Goal: Task Accomplishment & Management: Use online tool/utility

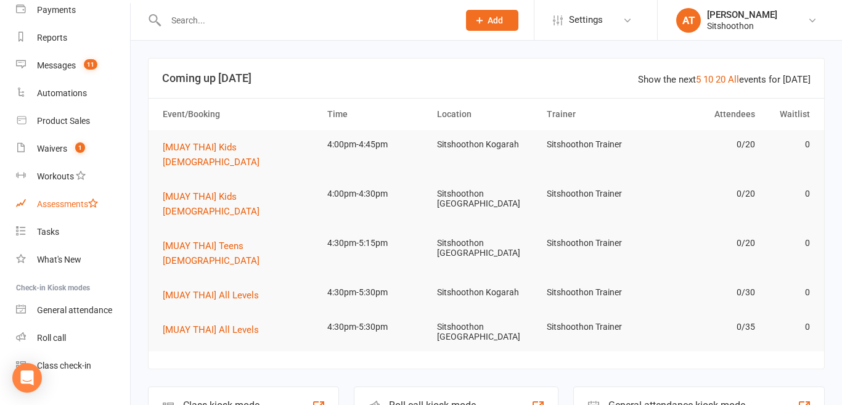
scroll to position [160, 0]
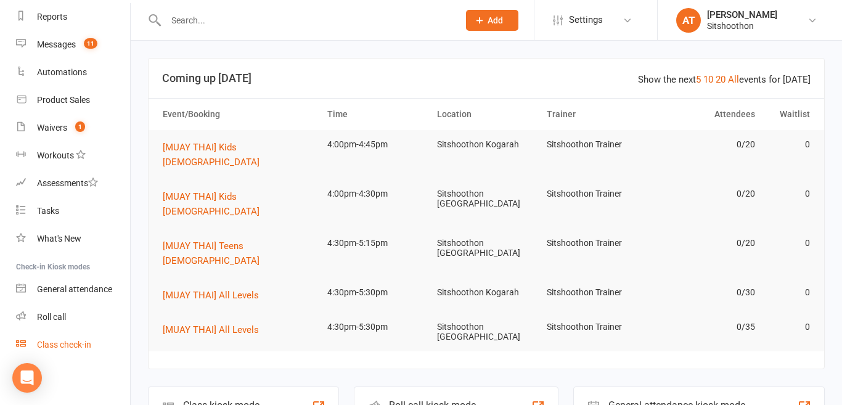
click at [77, 348] on div "Class check-in" at bounding box center [64, 345] width 54 height 10
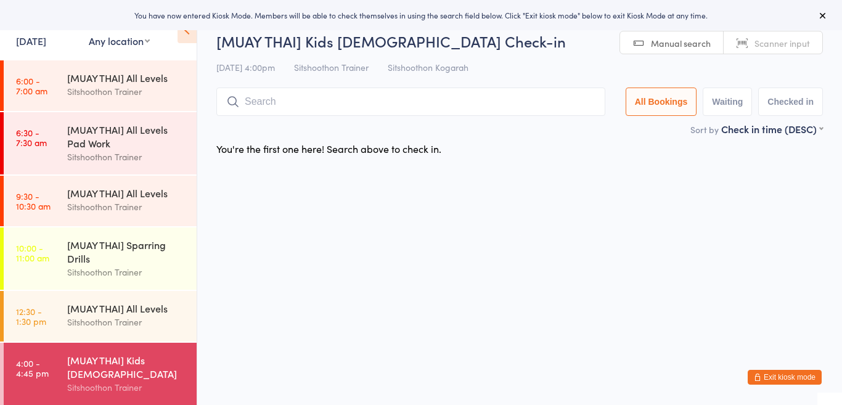
click at [128, 43] on select "Any location ST Martial Arts Arncliffe [GEOGRAPHIC_DATA] [GEOGRAPHIC_DATA]" at bounding box center [119, 41] width 61 height 14
select select "1"
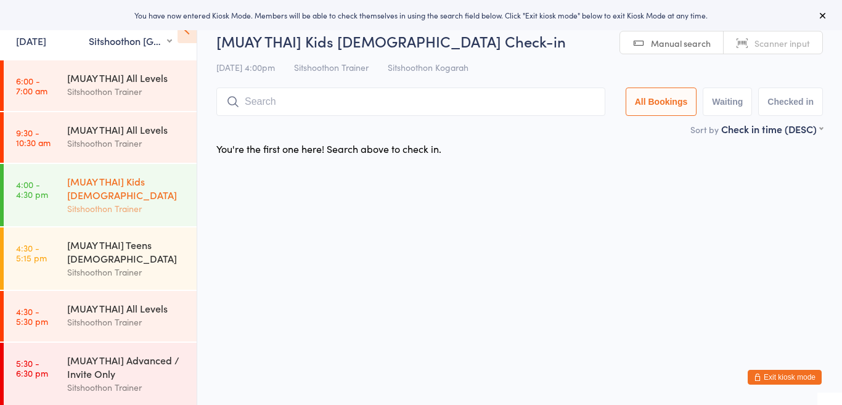
click at [132, 184] on div "[MUAY THAI] Kids [DEMOGRAPHIC_DATA]" at bounding box center [126, 188] width 119 height 27
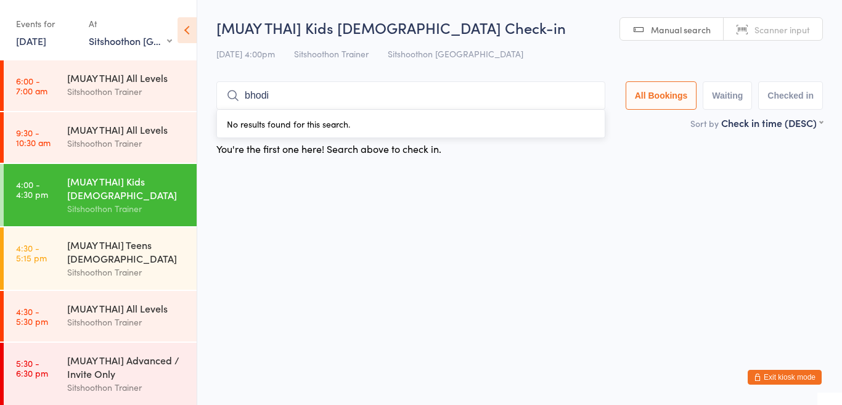
click at [320, 92] on input "bhodi" at bounding box center [410, 95] width 389 height 28
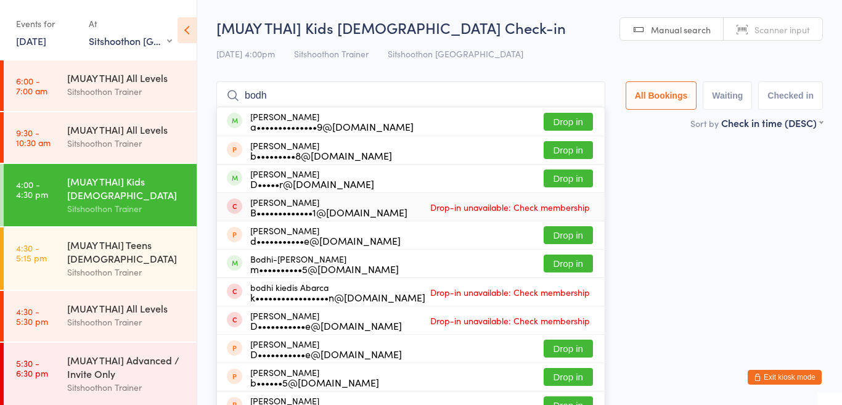
click at [667, 221] on html "You have now entered Kiosk Mode. Members will be able to check themselves in us…" at bounding box center [421, 202] width 842 height 405
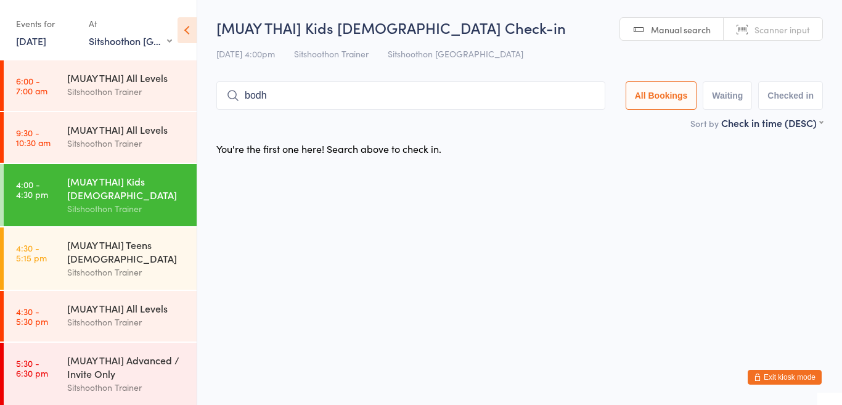
click at [282, 96] on input "bodh" at bounding box center [410, 95] width 389 height 28
type input "b"
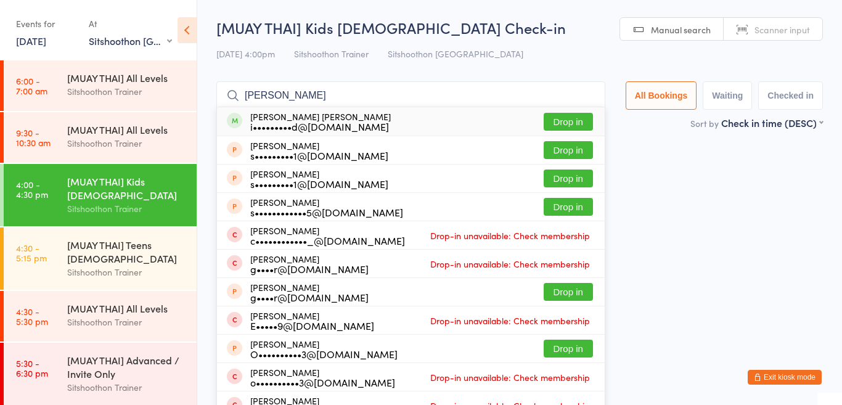
type input "[PERSON_NAME]"
click at [562, 125] on button "Drop in" at bounding box center [568, 122] width 49 height 18
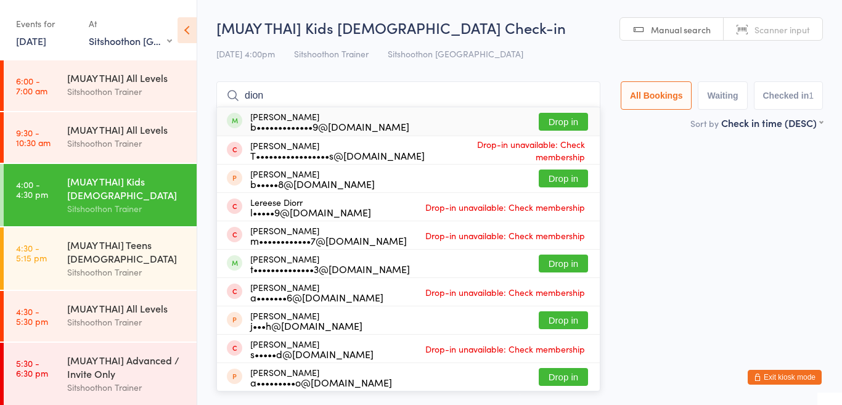
type input "dion"
click at [548, 122] on button "Drop in" at bounding box center [563, 122] width 49 height 18
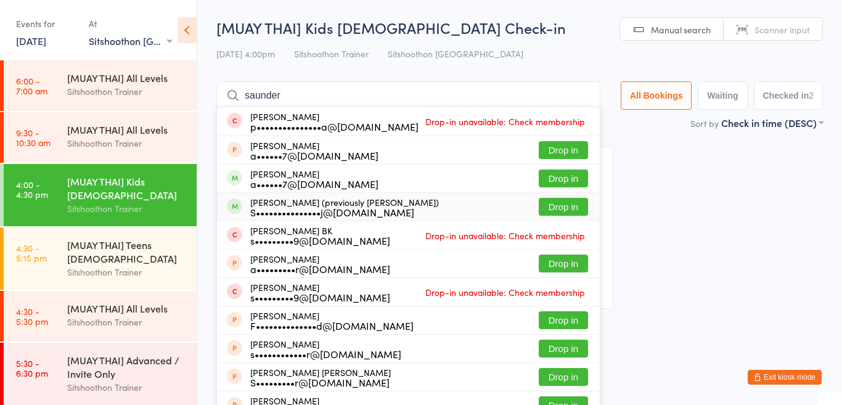
type input "saunder"
click at [561, 208] on button "Drop in" at bounding box center [563, 207] width 49 height 18
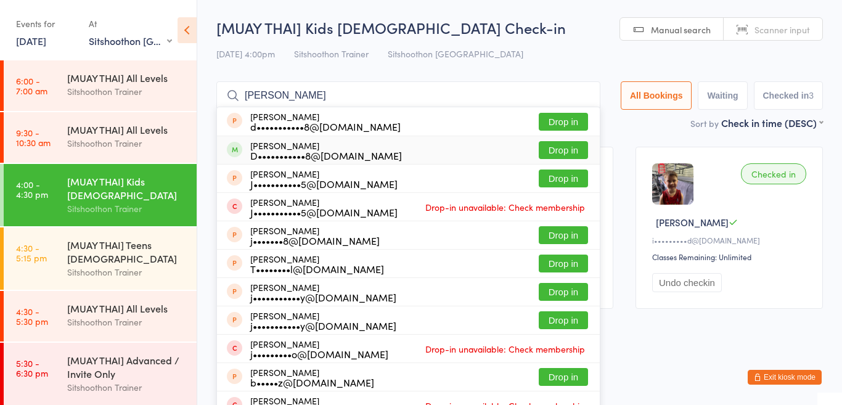
type input "[PERSON_NAME]"
click at [562, 153] on button "Drop in" at bounding box center [563, 150] width 49 height 18
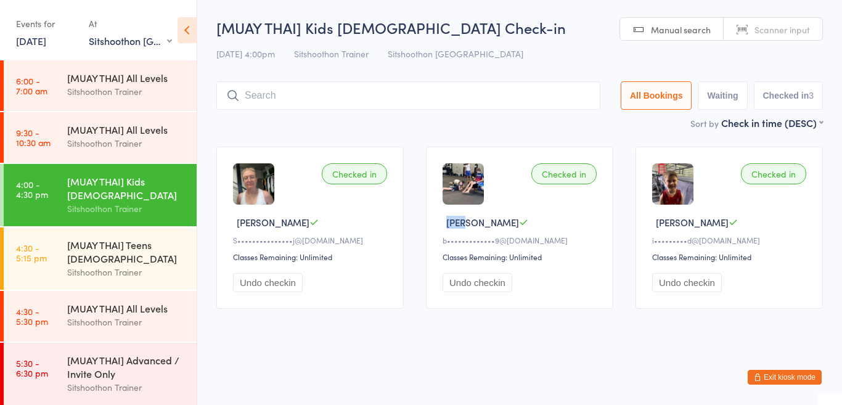
click at [562, 153] on div "Checked in [PERSON_NAME] F b•••••••••••••9@[DOMAIN_NAME] Classes Remaining: Unl…" at bounding box center [519, 228] width 187 height 162
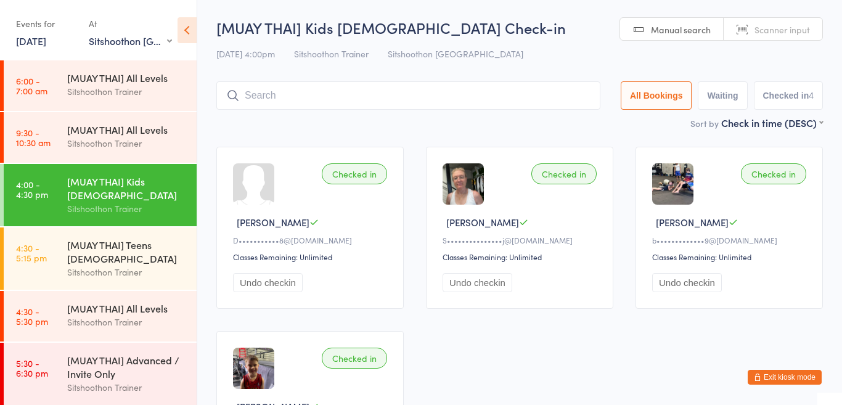
click at [735, 194] on div "Checked in [PERSON_NAME] F b•••••••••••••9@[DOMAIN_NAME] Classes Remaining: Unl…" at bounding box center [729, 228] width 187 height 162
click at [394, 89] on input "search" at bounding box center [408, 95] width 384 height 28
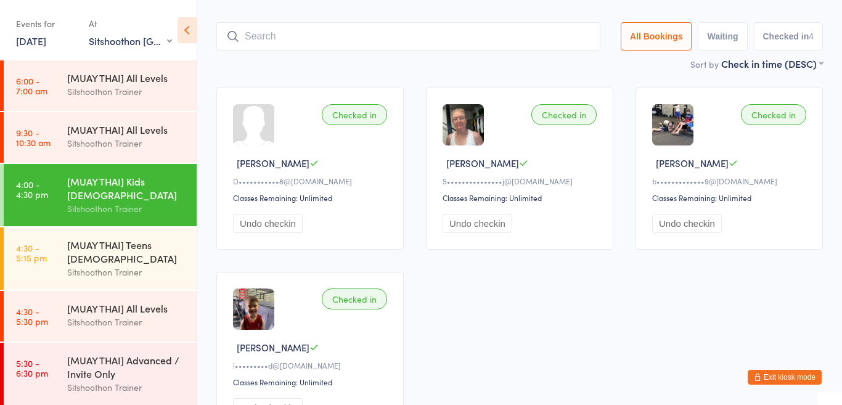
scroll to position [81, 0]
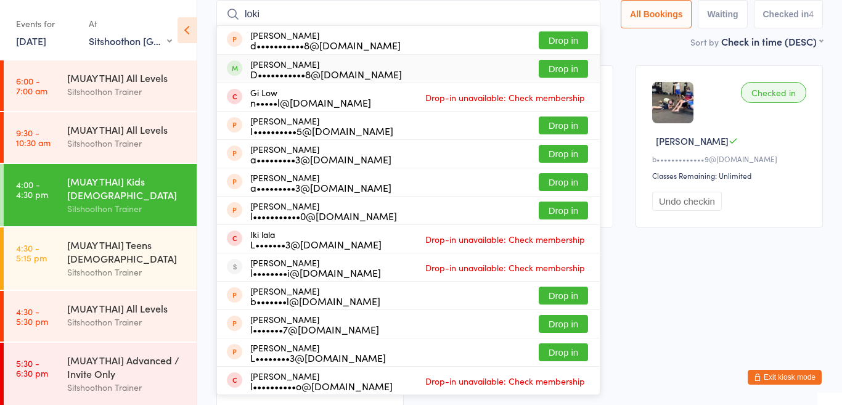
type input "loki"
click at [564, 65] on button "Drop in" at bounding box center [563, 69] width 49 height 18
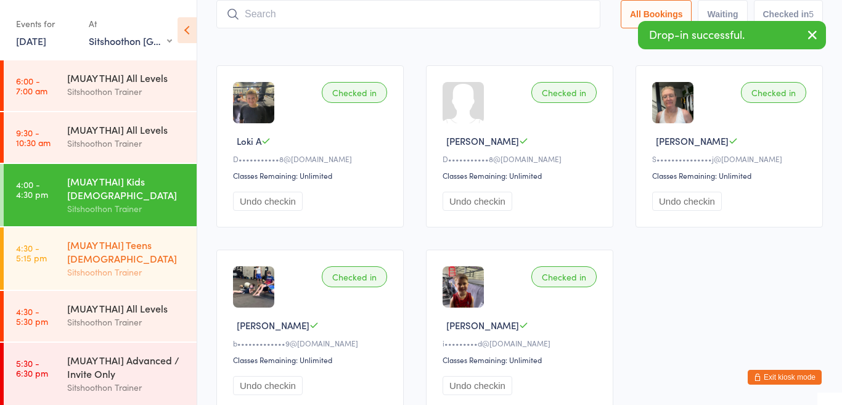
click at [113, 273] on div "Sitshoothon Trainer" at bounding box center [126, 272] width 119 height 14
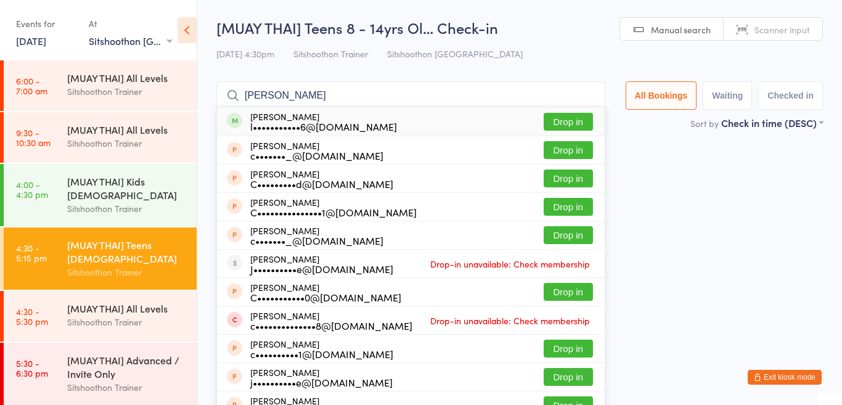
type input "[PERSON_NAME]"
click at [562, 123] on button "Drop in" at bounding box center [568, 122] width 49 height 18
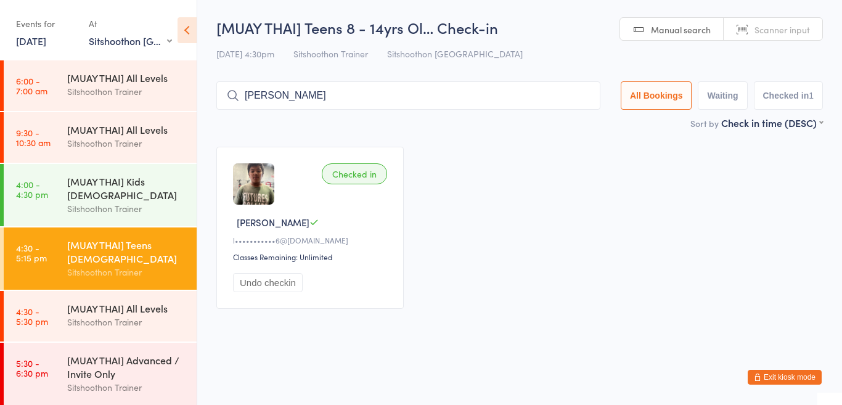
type input "neale"
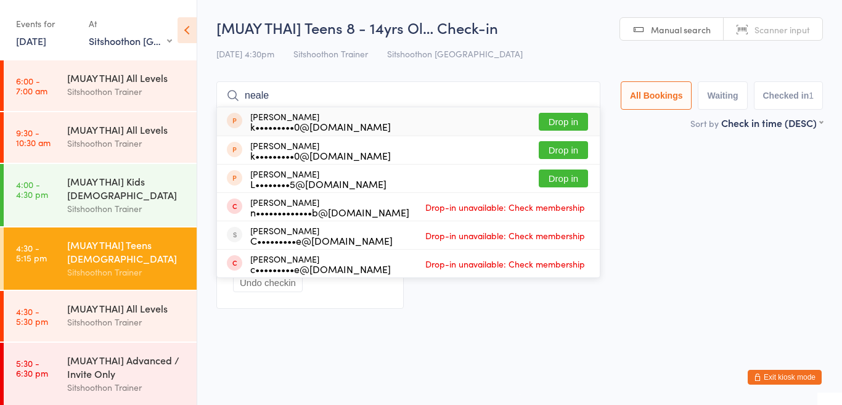
click at [579, 96] on input "neale" at bounding box center [408, 95] width 384 height 28
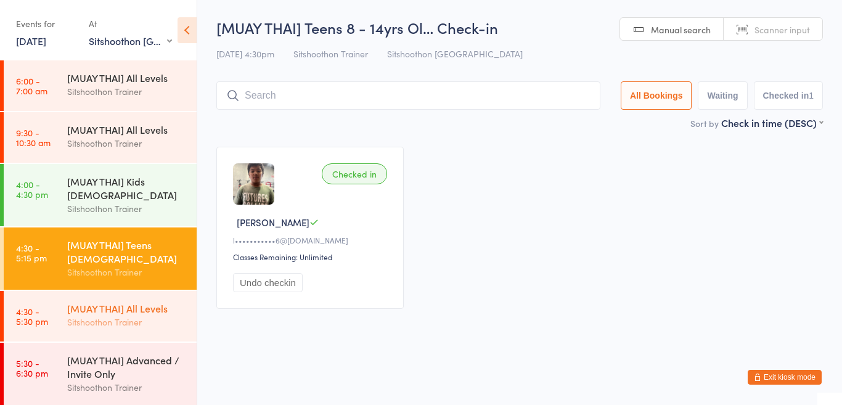
click at [161, 308] on div "[MUAY THAI] All Levels" at bounding box center [126, 309] width 119 height 14
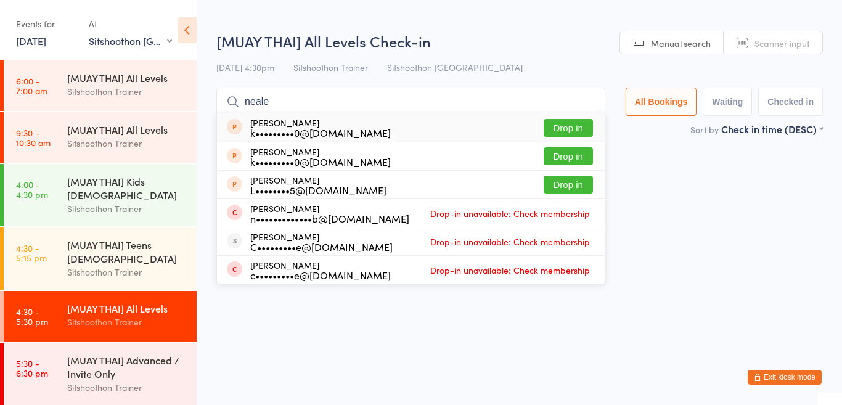
type input "neale"
click at [566, 126] on button "Drop in" at bounding box center [568, 128] width 49 height 18
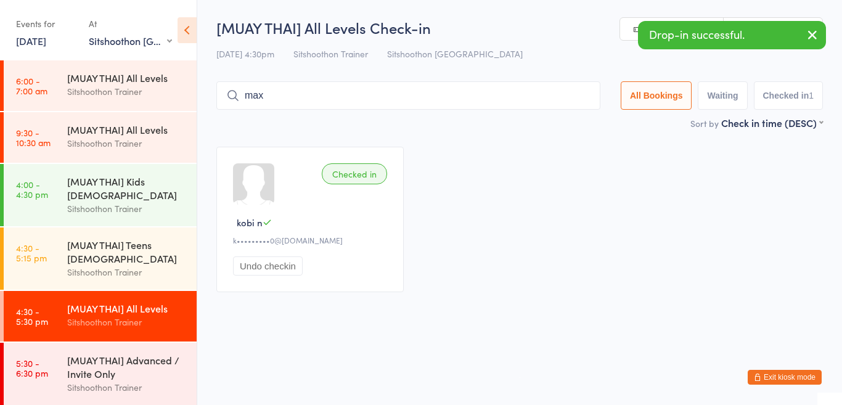
type input "max"
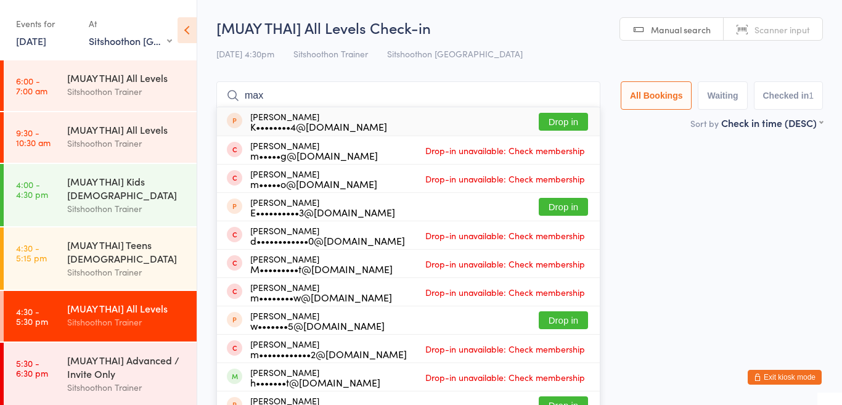
click at [579, 93] on input "max" at bounding box center [408, 95] width 384 height 28
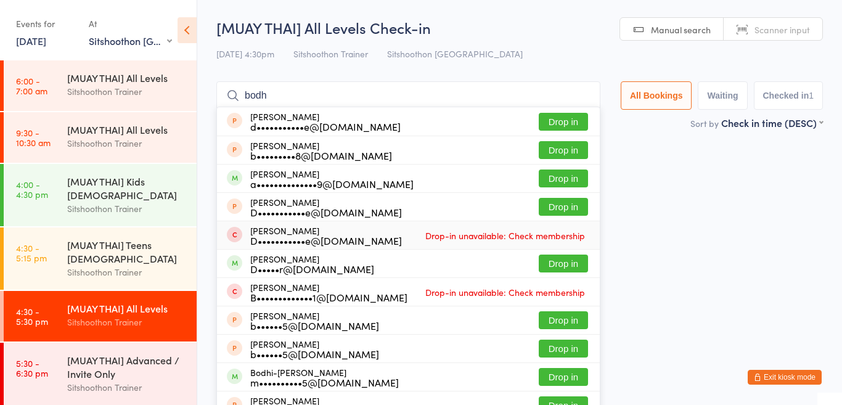
type input "bodhi"
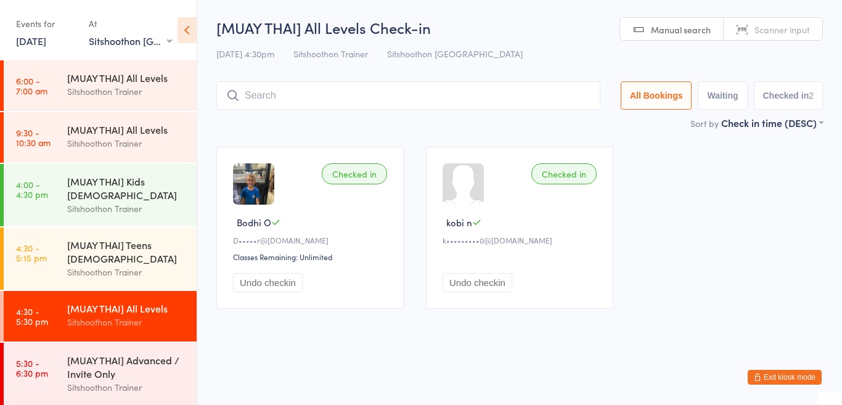
click at [393, 97] on input "search" at bounding box center [408, 95] width 384 height 28
type input "ben"
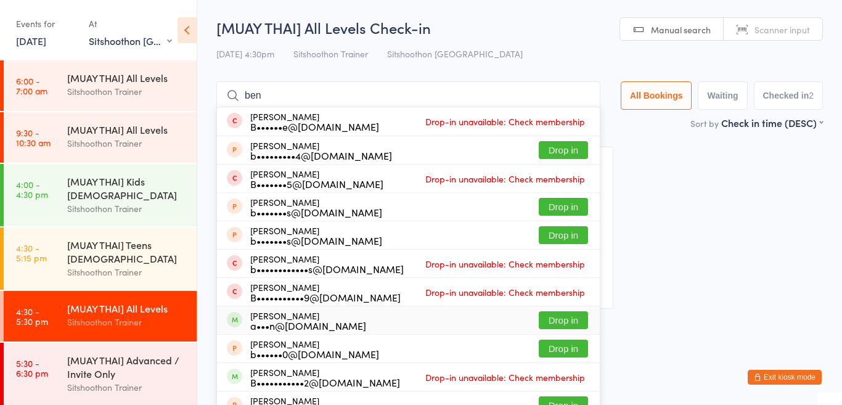
click at [578, 323] on button "Drop in" at bounding box center [563, 320] width 49 height 18
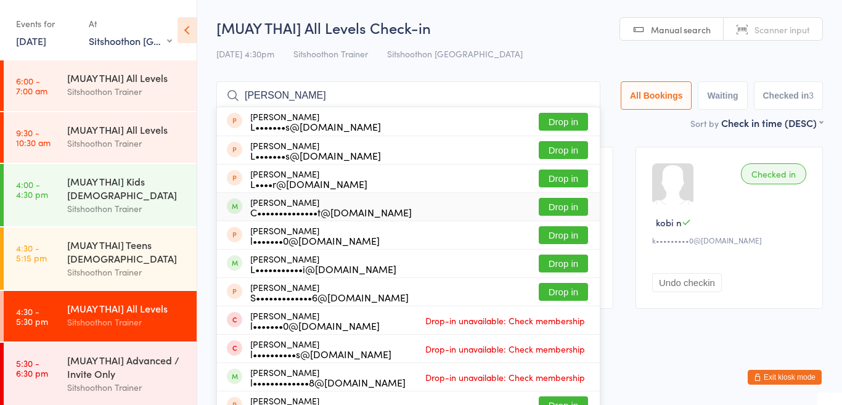
type input "[PERSON_NAME]"
click at [554, 206] on button "Drop in" at bounding box center [563, 207] width 49 height 18
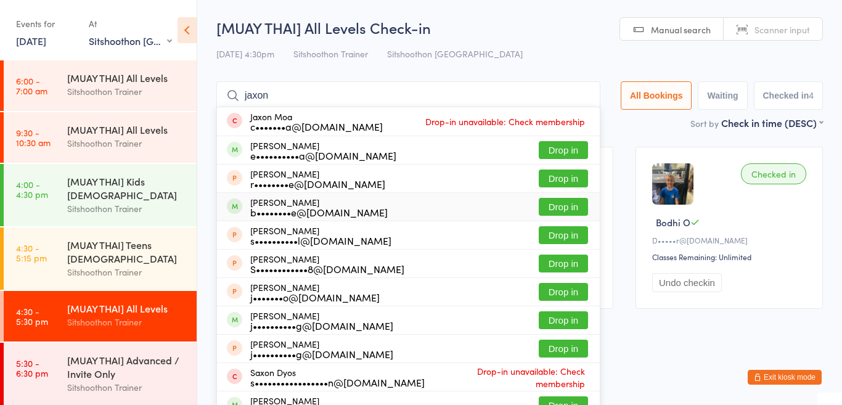
type input "jaxon"
click at [562, 209] on button "Drop in" at bounding box center [563, 207] width 49 height 18
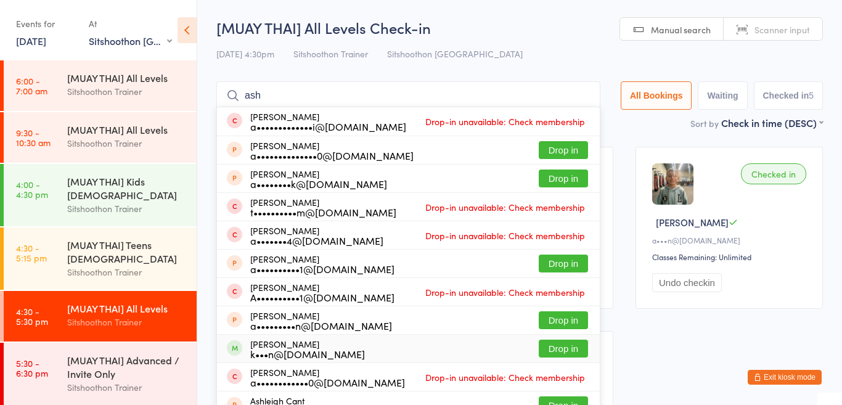
type input "ash"
click at [558, 350] on button "Drop in" at bounding box center [563, 349] width 49 height 18
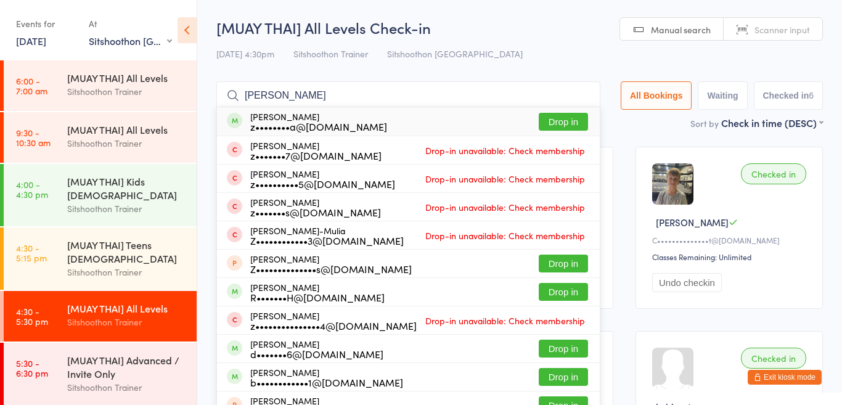
type input "[PERSON_NAME]"
click at [565, 120] on button "Drop in" at bounding box center [563, 122] width 49 height 18
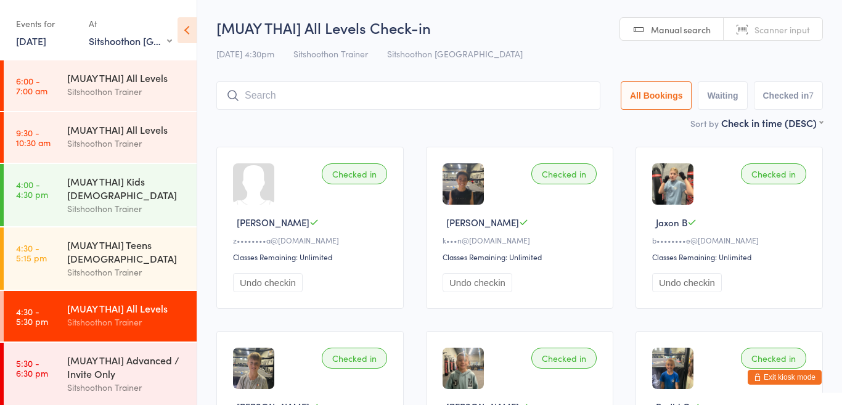
click at [309, 96] on input "search" at bounding box center [408, 95] width 384 height 28
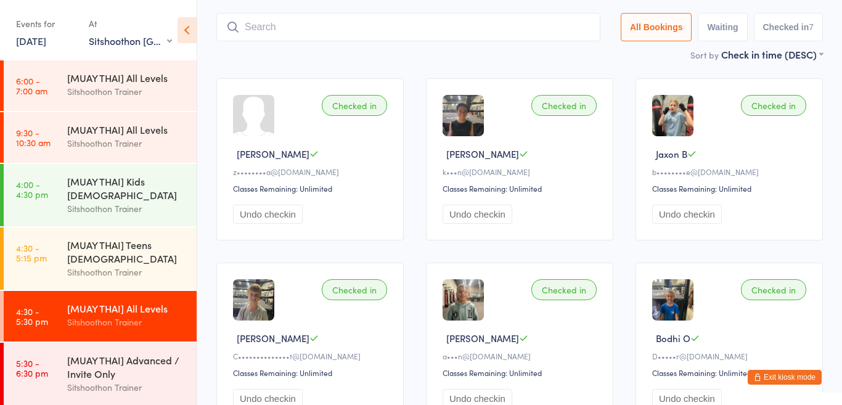
scroll to position [81, 0]
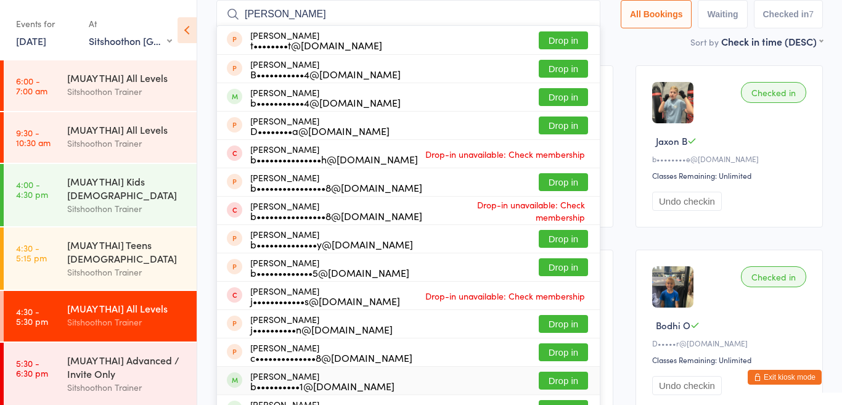
type input "[PERSON_NAME]"
click at [560, 379] on button "Drop in" at bounding box center [563, 381] width 49 height 18
